Goal: Information Seeking & Learning: Learn about a topic

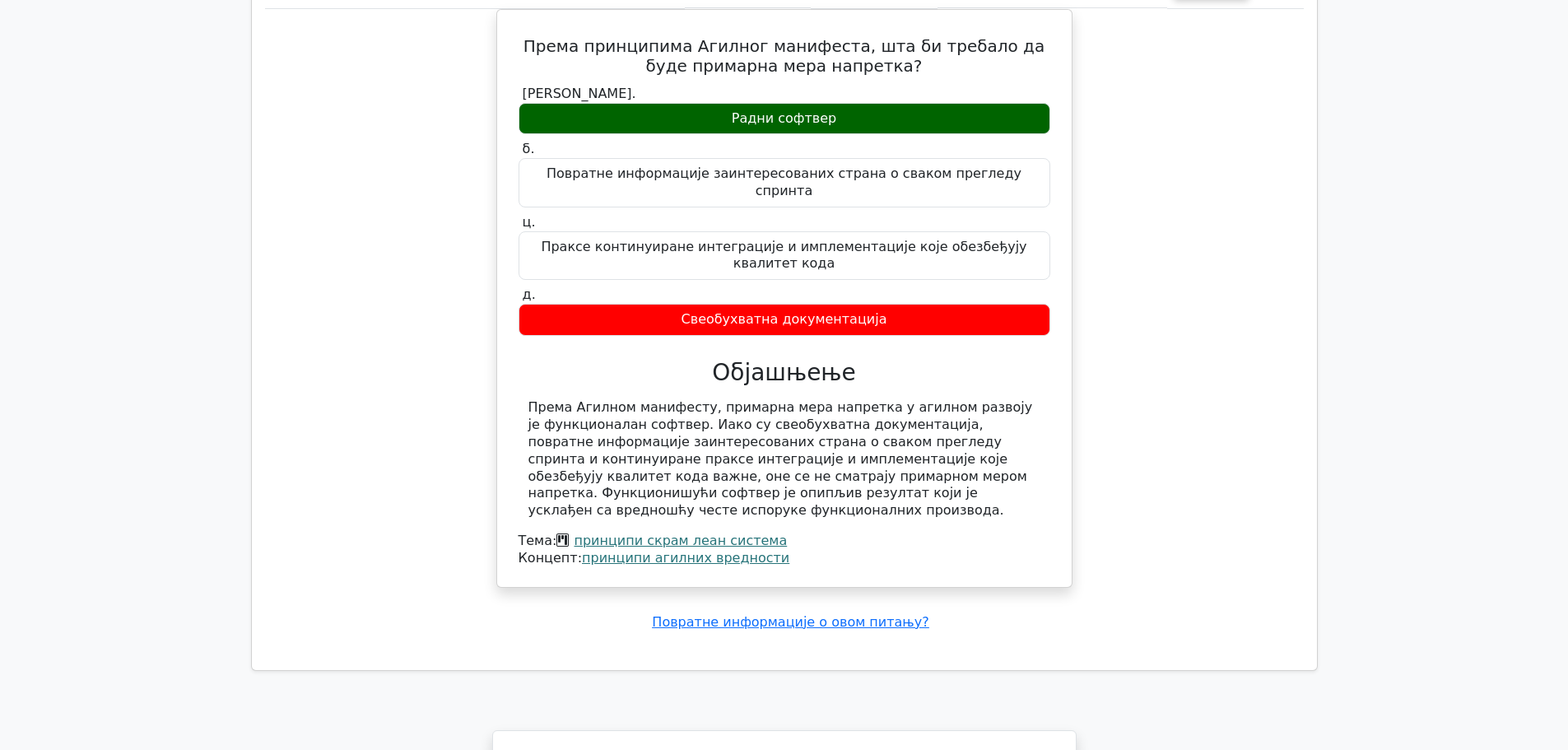
scroll to position [3688, 0]
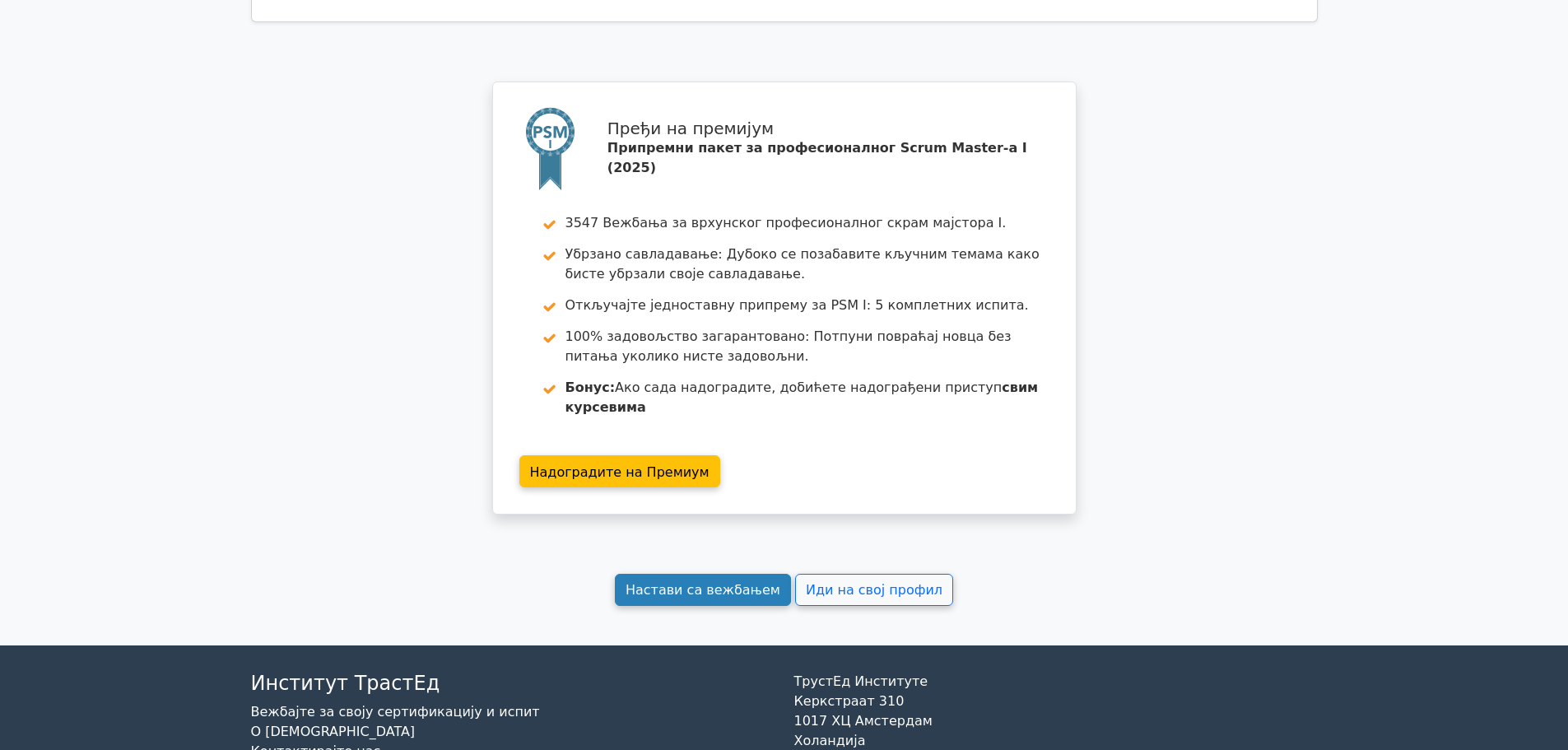
click at [747, 582] on font "Настави са вежбањем" at bounding box center [702, 589] width 155 height 16
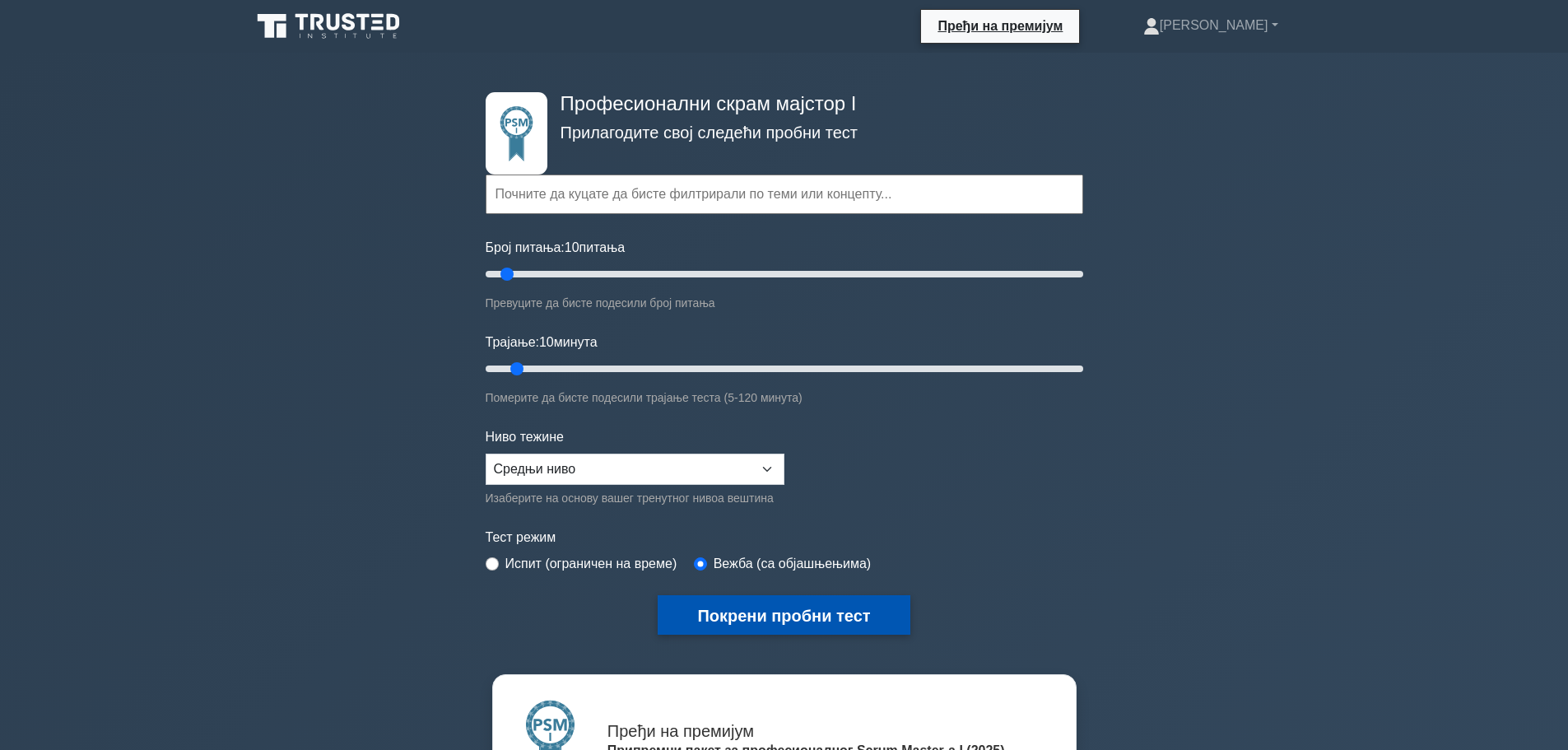
click at [752, 612] on font "Покрени пробни тест" at bounding box center [783, 615] width 173 height 18
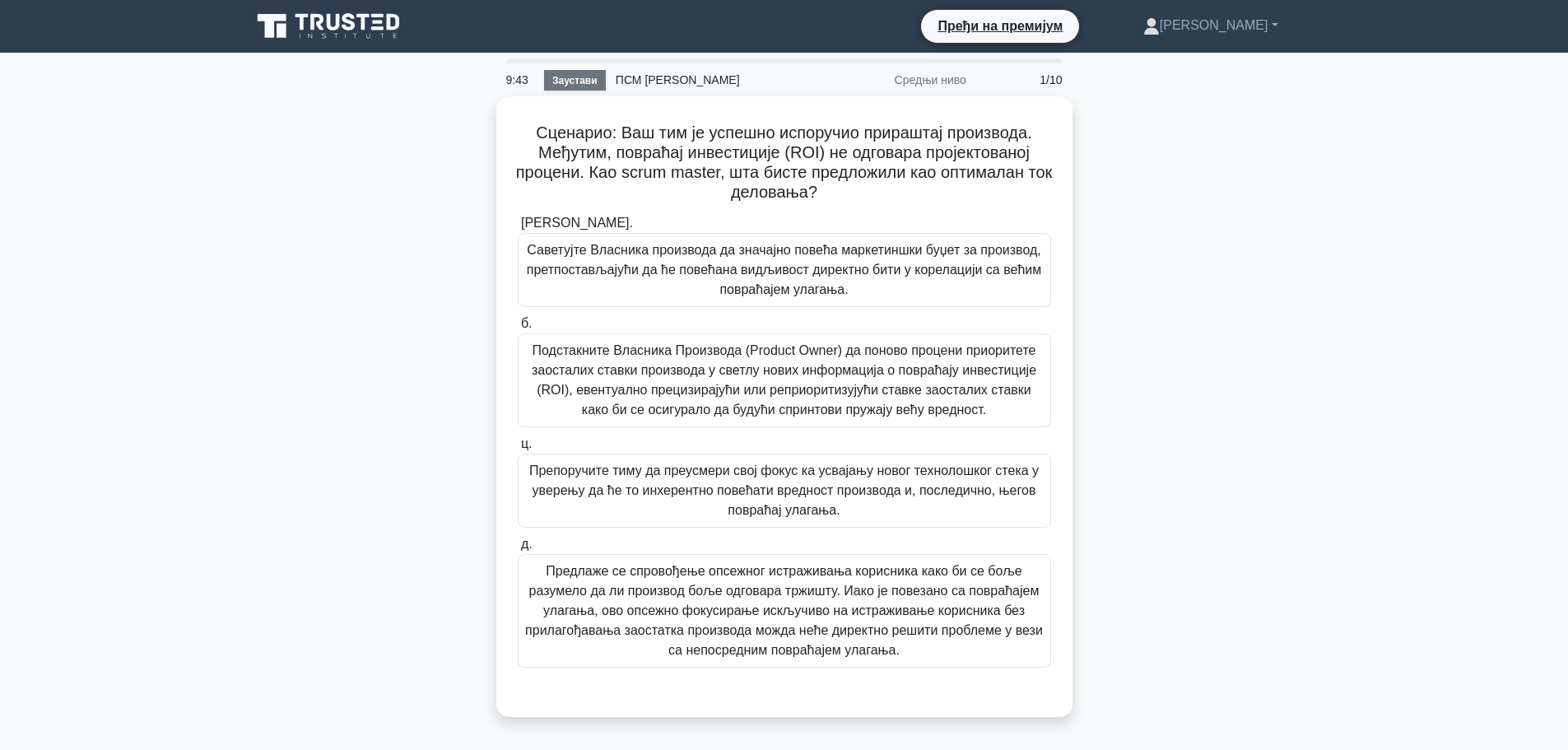
click at [582, 84] on font "Заустави" at bounding box center [574, 81] width 46 height 11
